Goal: Ask a question

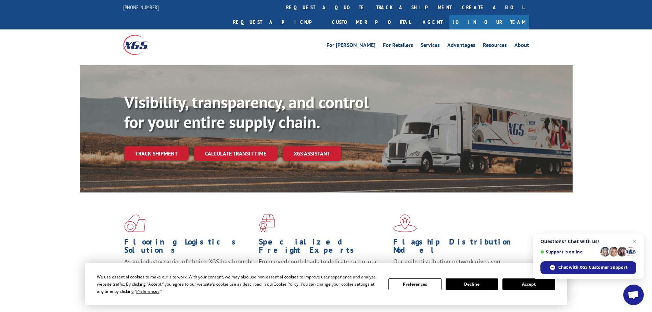
click at [501, 270] on div "We use essential cookies to make our site work. With your consent, we may also …" at bounding box center [326, 284] width 482 height 42
click at [371, 5] on link "track a shipment" at bounding box center [414, 7] width 86 height 15
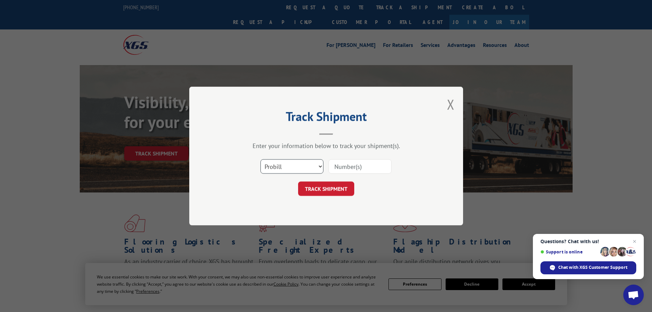
click at [318, 170] on select "Select category... Probill BOL PO" at bounding box center [291, 166] width 63 height 14
select select "po"
click at [260, 159] on select "Select category... Probill BOL PO" at bounding box center [291, 166] width 63 height 14
click at [342, 162] on input at bounding box center [360, 166] width 63 height 14
paste input "15515483"
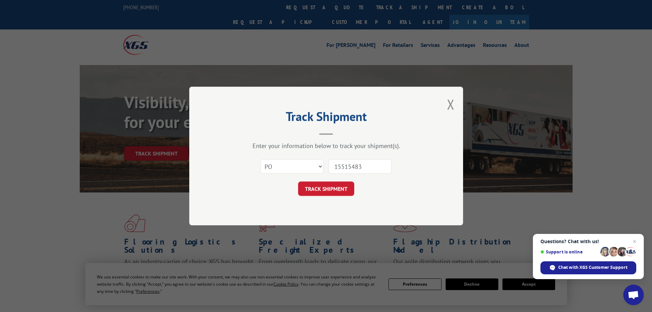
type input "15515483"
click at [298, 181] on button "TRACK SHIPMENT" at bounding box center [326, 188] width 56 height 14
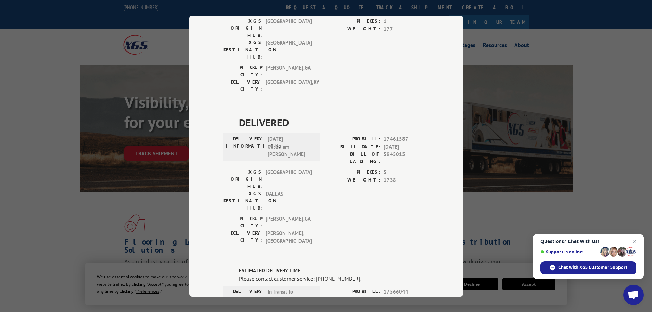
scroll to position [137, 0]
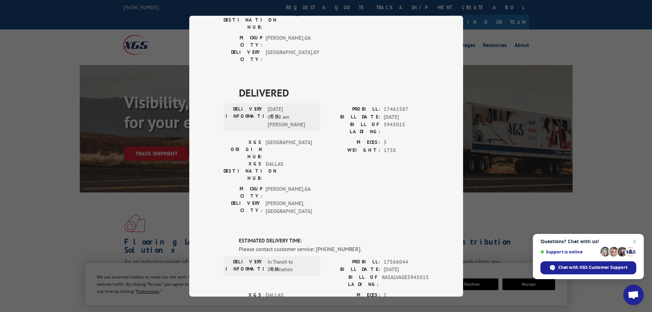
click at [394, 105] on span "17461587" at bounding box center [406, 109] width 45 height 8
drag, startPoint x: 394, startPoint y: 69, endPoint x: 367, endPoint y: 92, distance: 35.7
click at [355, 105] on div "PROBILL: 17461587 BILL DATE: [DATE] BILL OF LADING: 5945015" at bounding box center [377, 121] width 103 height 33
click at [395, 121] on span "5945015" at bounding box center [406, 128] width 45 height 14
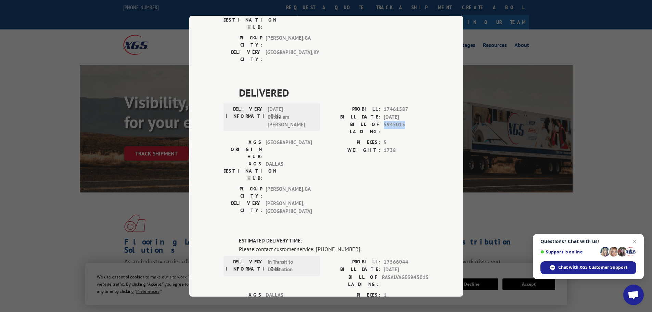
click at [395, 121] on span "5945015" at bounding box center [406, 128] width 45 height 14
copy span "5945015"
click at [592, 268] on span "Chat with XGS Customer Support" at bounding box center [592, 267] width 69 height 6
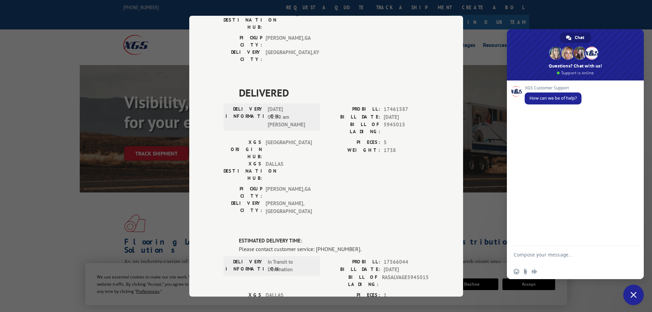
click at [557, 252] on textarea "Compose your message..." at bounding box center [568, 258] width 108 height 12
type textarea "i need a copy of bol 5945015, please"
click at [629, 256] on span "Send" at bounding box center [631, 255] width 5 height 5
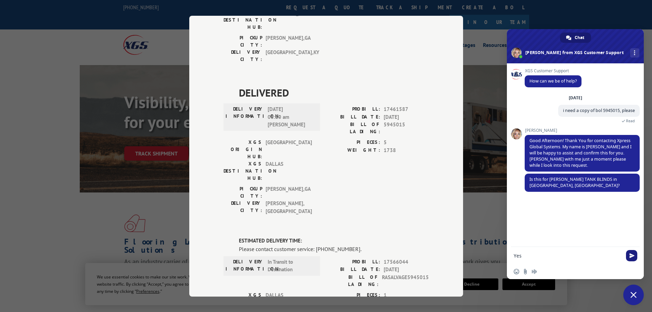
type textarea "Yes."
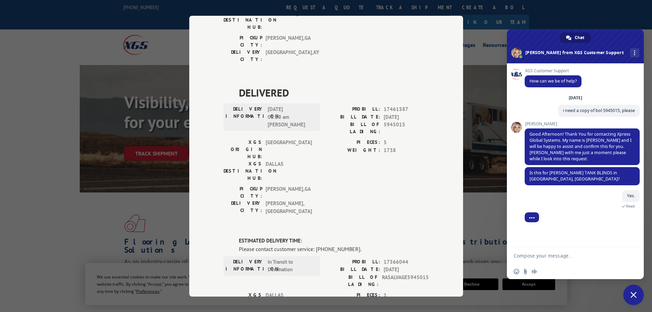
scroll to position [17, 0]
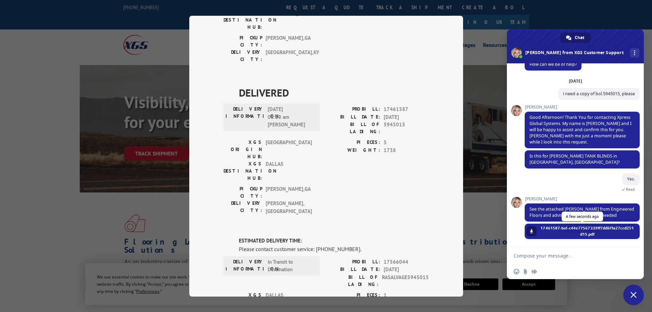
click at [528, 231] on link at bounding box center [531, 231] width 10 height 10
click at [576, 253] on textarea "Compose your message..." at bounding box center [568, 256] width 108 height 6
type textarea "is there a way to get a copy of the one we signed for the driver?"
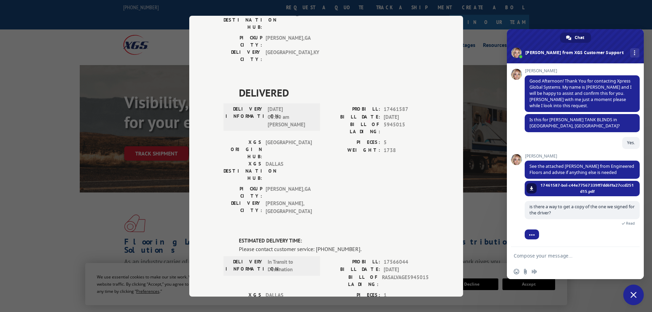
scroll to position [69, 0]
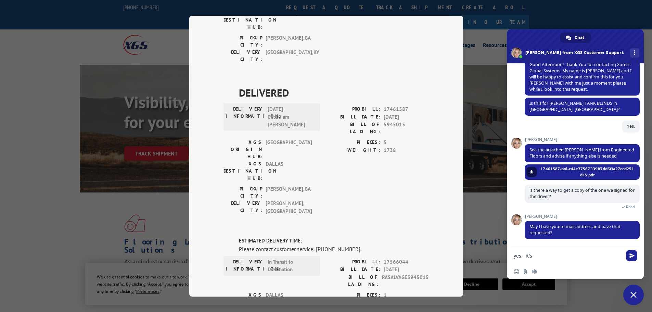
type textarea "yes. it's"
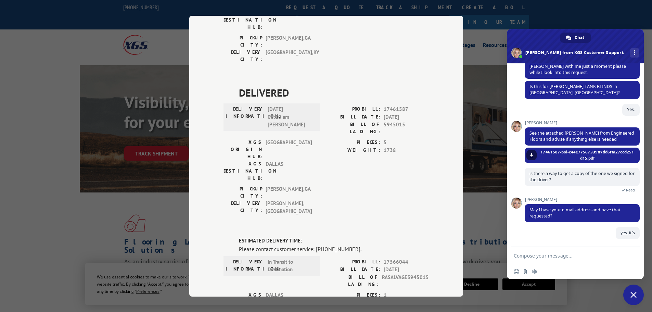
scroll to position [86, 0]
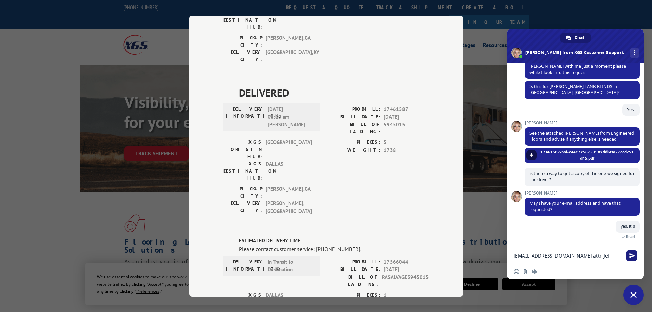
type textarea "[EMAIL_ADDRESS][DOMAIN_NAME] attn Jef"
click at [632, 255] on span "Send" at bounding box center [631, 255] width 5 height 5
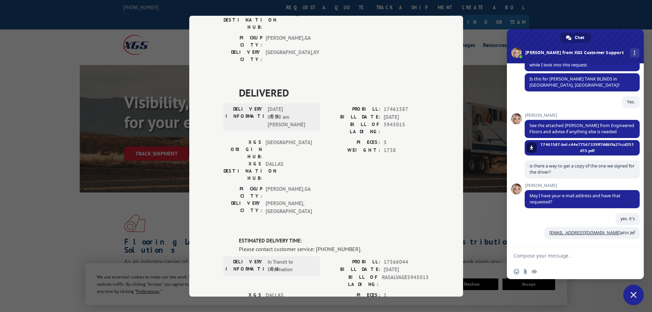
scroll to position [100, 0]
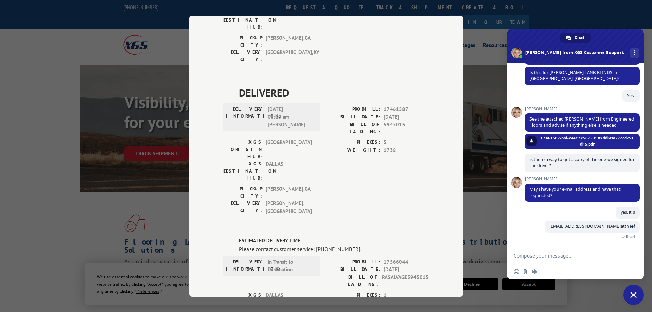
click at [541, 254] on textarea "Compose your message..." at bounding box center [568, 256] width 108 height 6
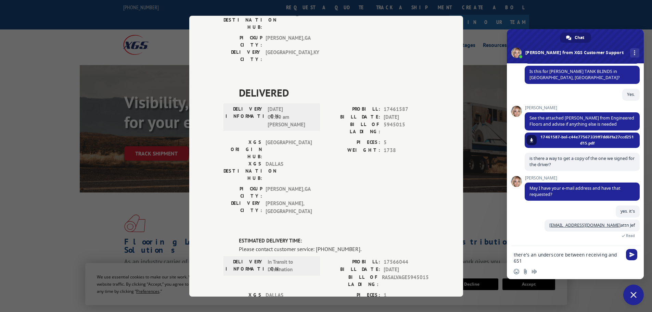
type textarea "there's an underscore between receiving and 6515"
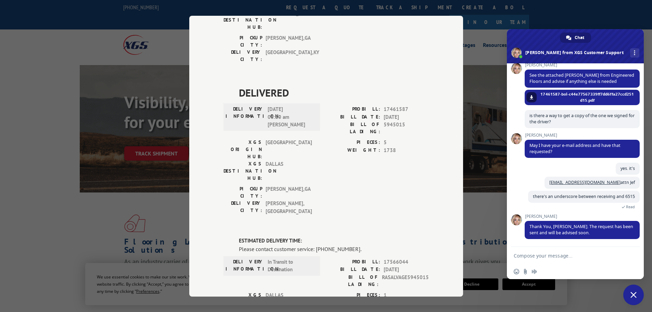
scroll to position [209, 0]
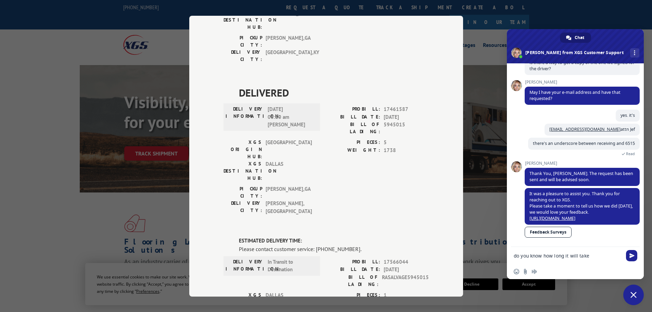
type textarea "do you know how long it will take?"
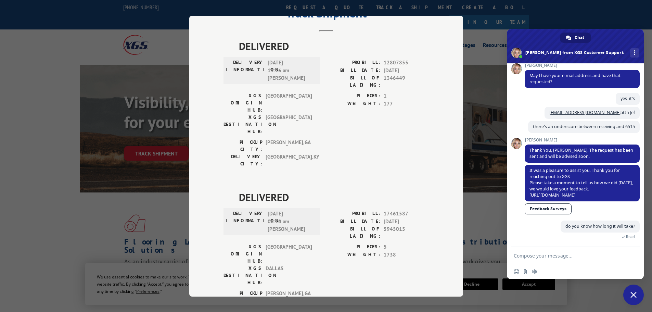
scroll to position [256, 0]
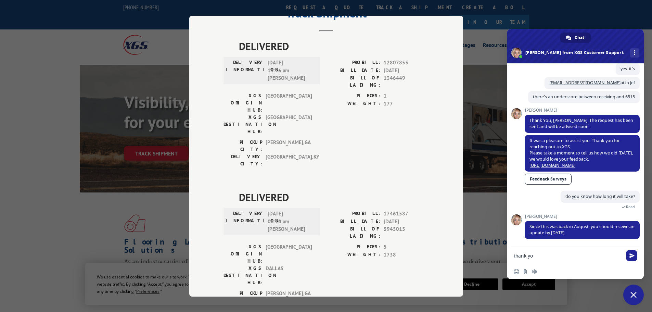
type textarea "thank you"
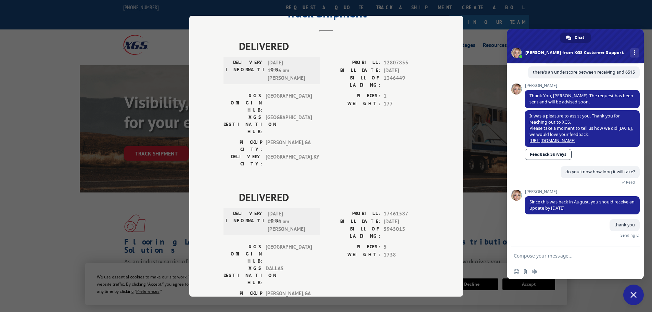
scroll to position [273, 0]
